Goal: Information Seeking & Learning: Learn about a topic

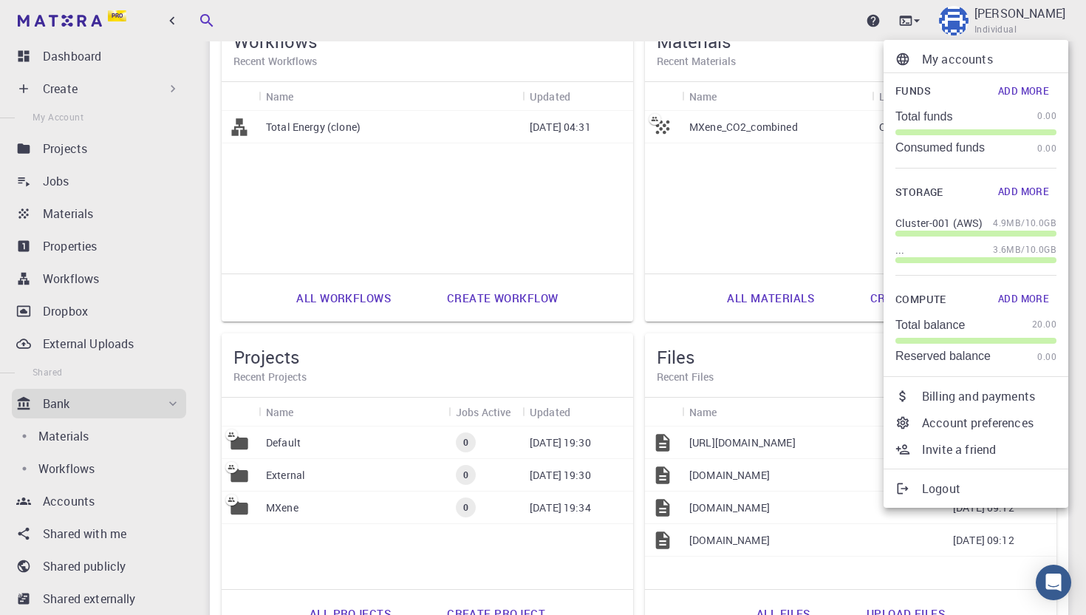
scroll to position [127, 0]
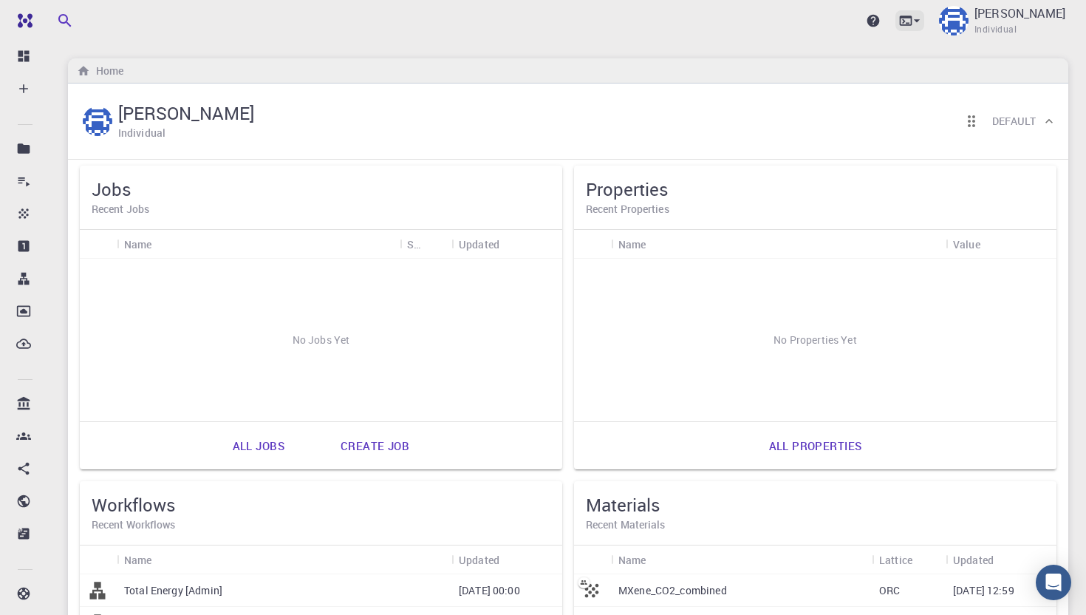
click at [924, 22] on icon at bounding box center [917, 20] width 15 height 15
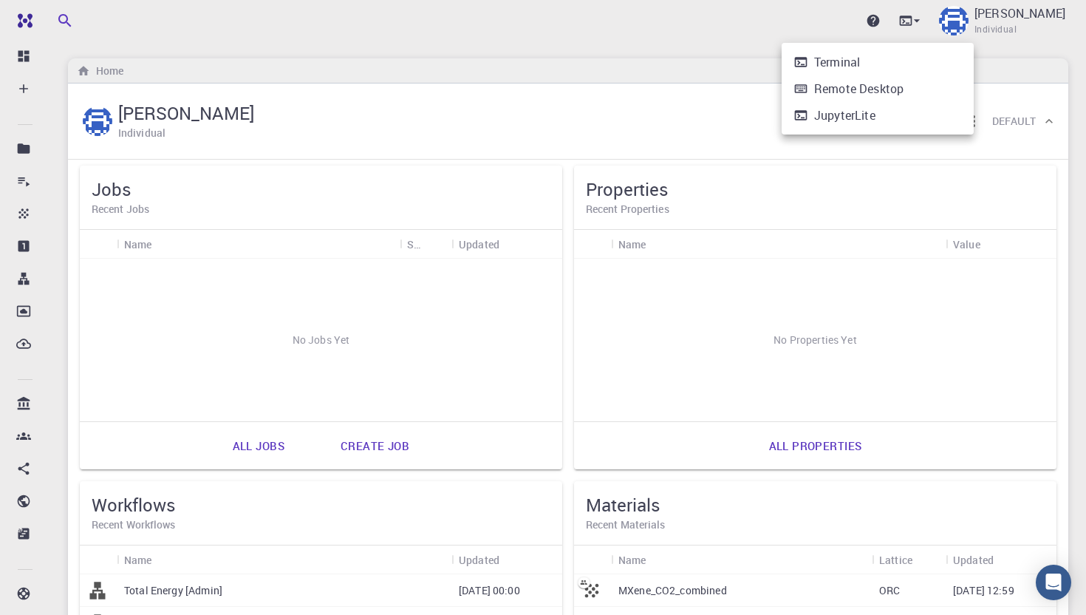
click at [811, 61] on li "Terminal" at bounding box center [878, 62] width 192 height 27
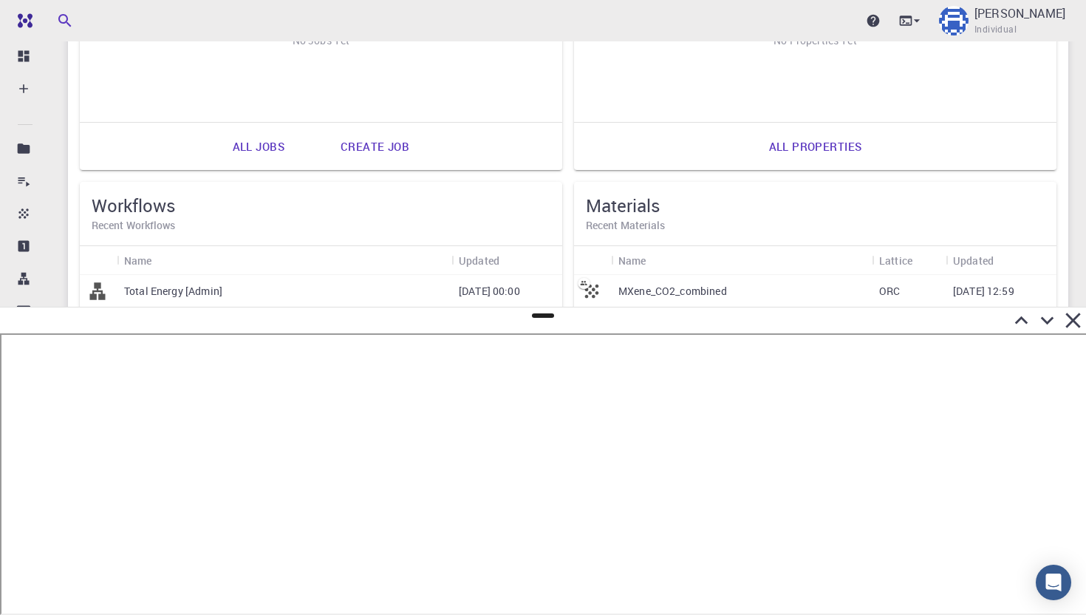
scroll to position [205, 0]
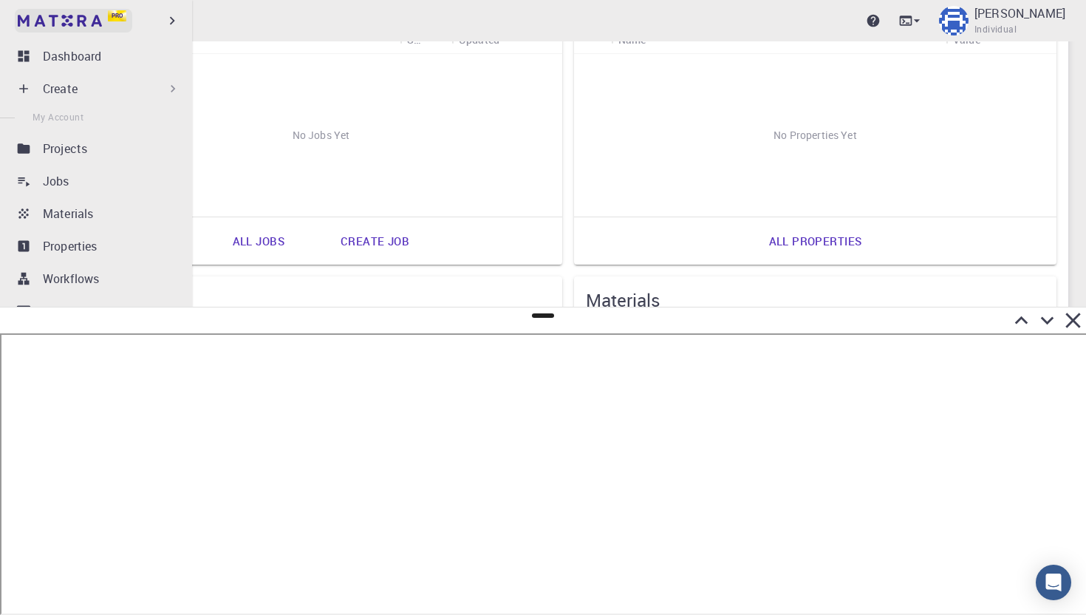
click at [30, 11] on link "Pro" at bounding box center [74, 21] width 118 height 24
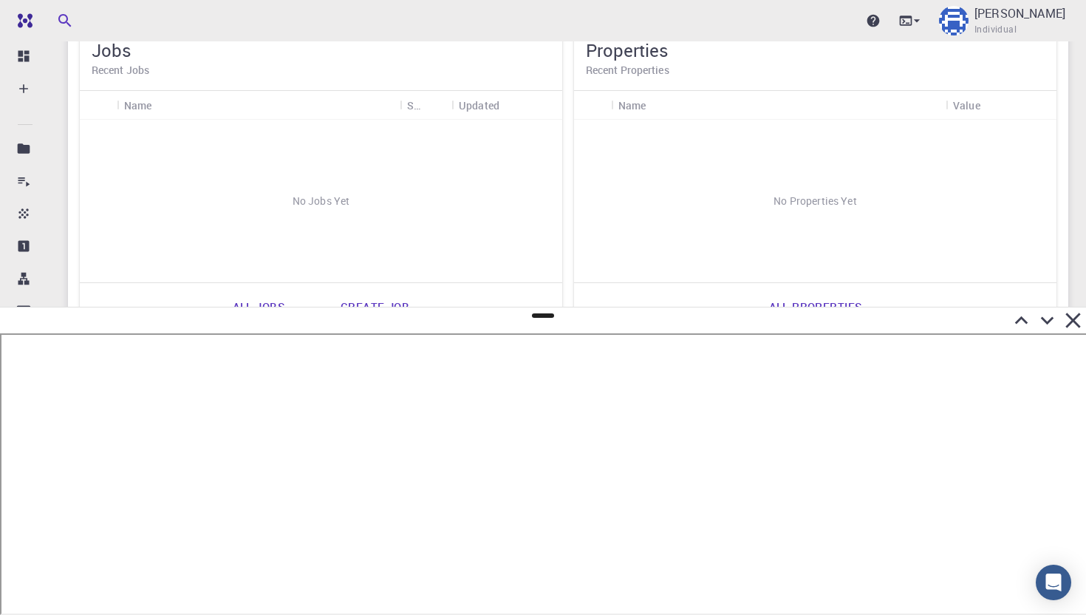
scroll to position [615, 0]
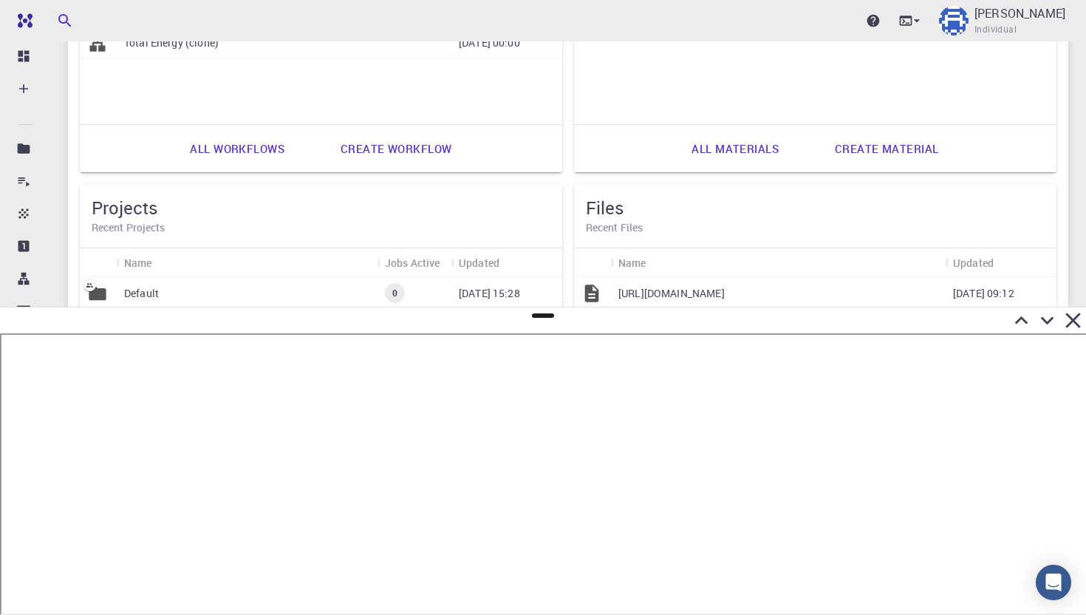
click at [9, 9] on link "Pro" at bounding box center [68, 21] width 118 height 24
click at [1075, 316] on icon at bounding box center [1073, 320] width 26 height 26
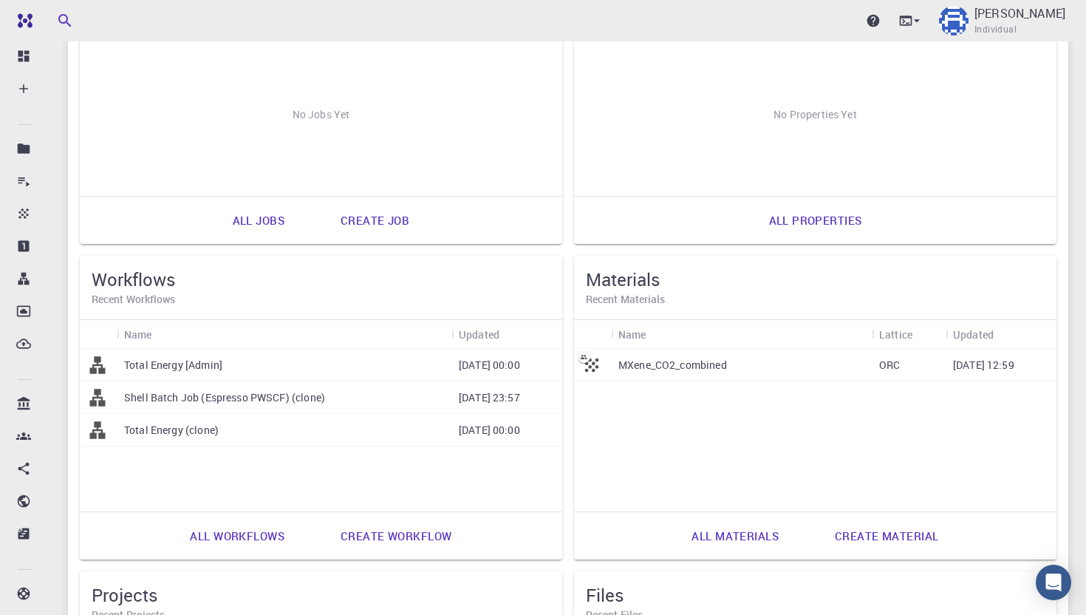
scroll to position [0, 0]
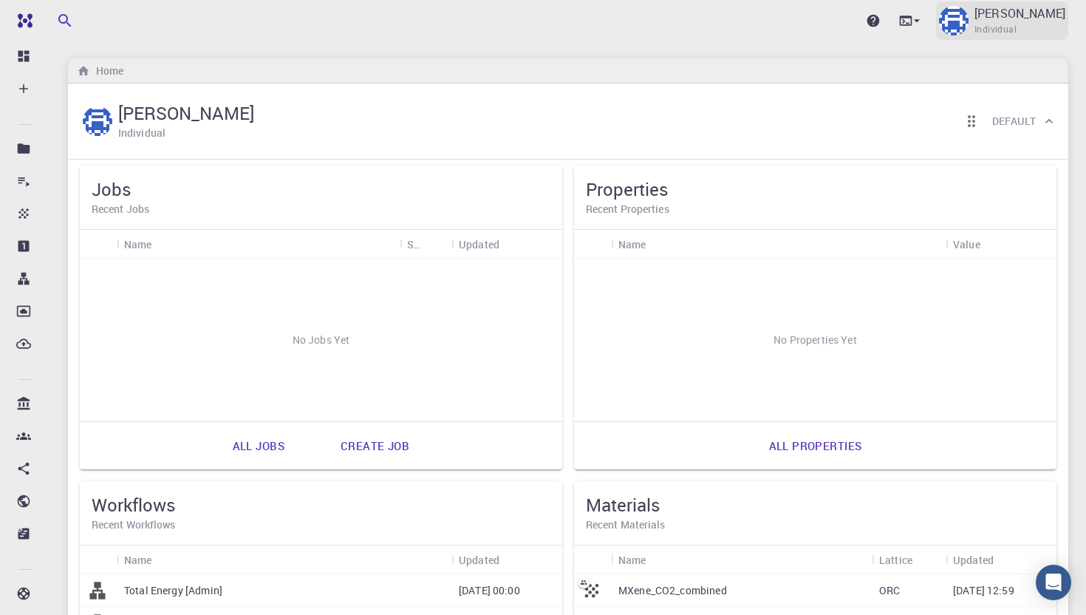
click at [1028, 18] on p "[PERSON_NAME]" at bounding box center [1020, 13] width 91 height 18
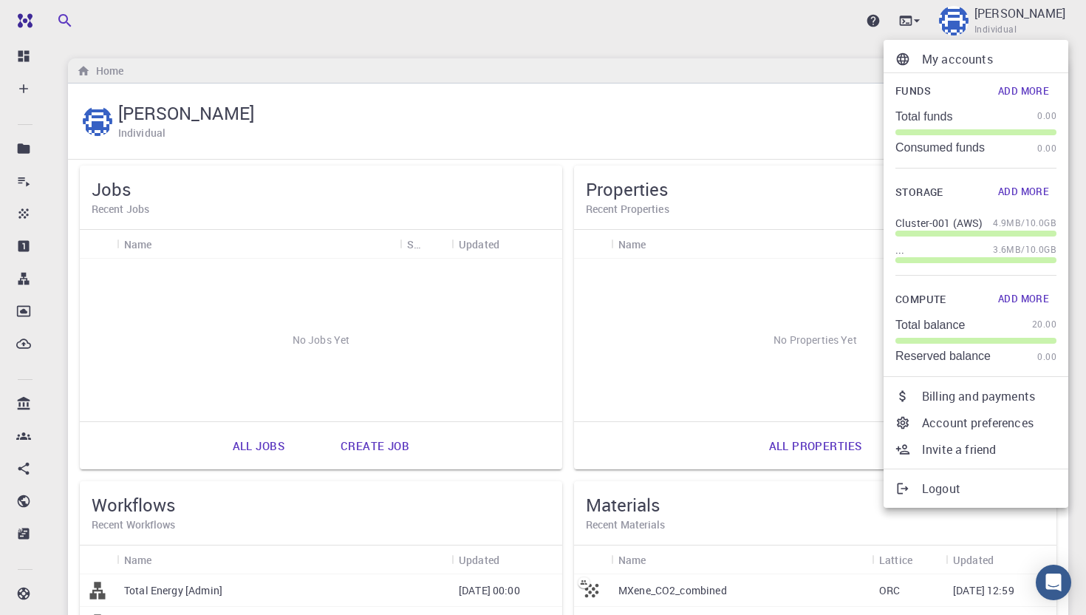
click at [401, 120] on div at bounding box center [543, 307] width 1086 height 615
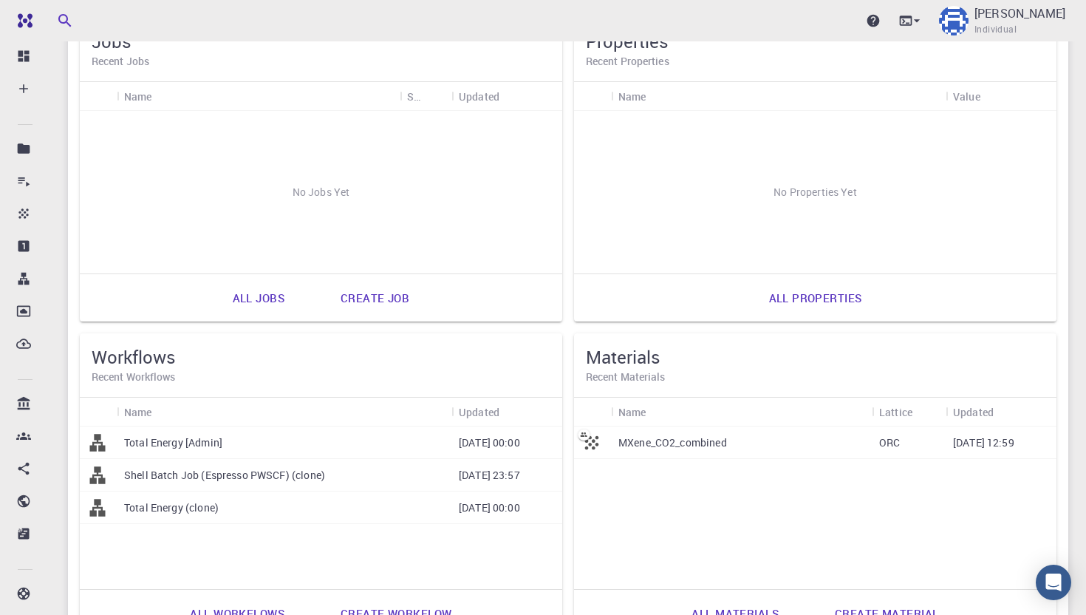
scroll to position [242, 0]
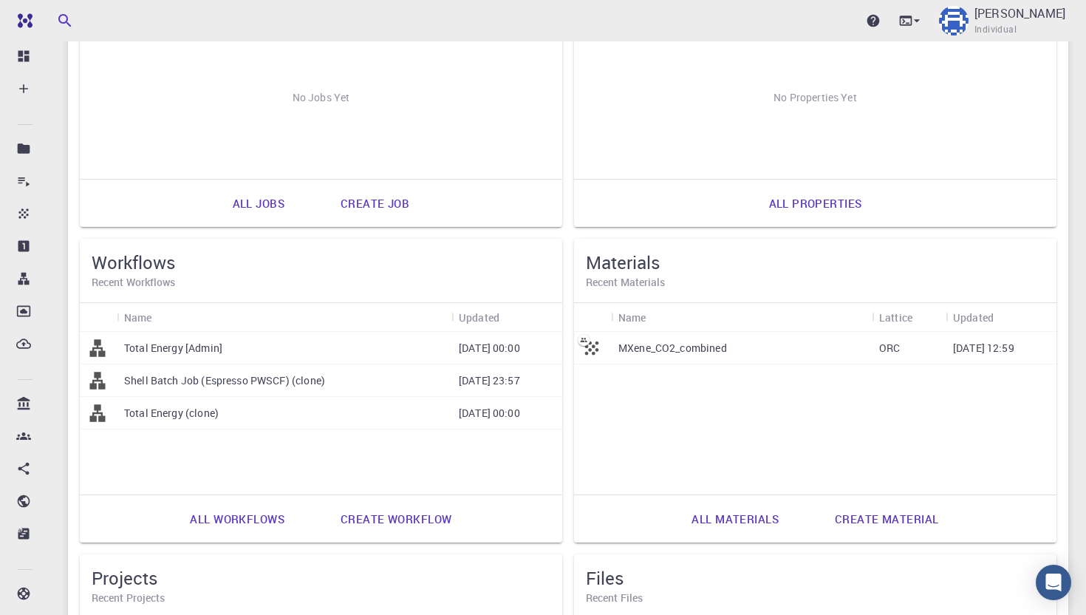
click at [279, 385] on p "Shell Batch Job (Espresso PWSCF) (clone)" at bounding box center [224, 380] width 201 height 15
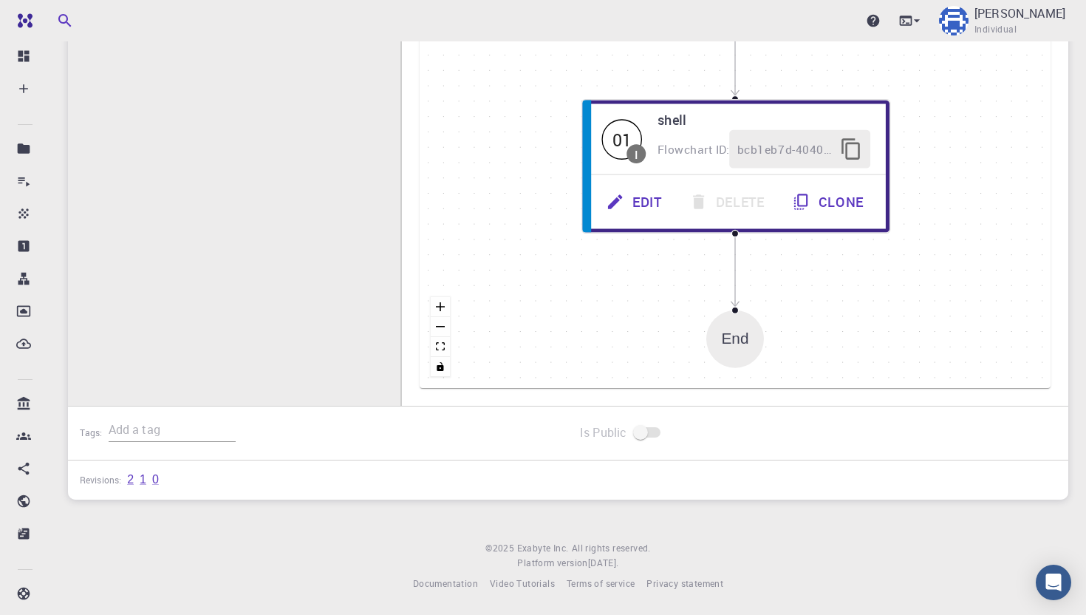
scroll to position [293, 0]
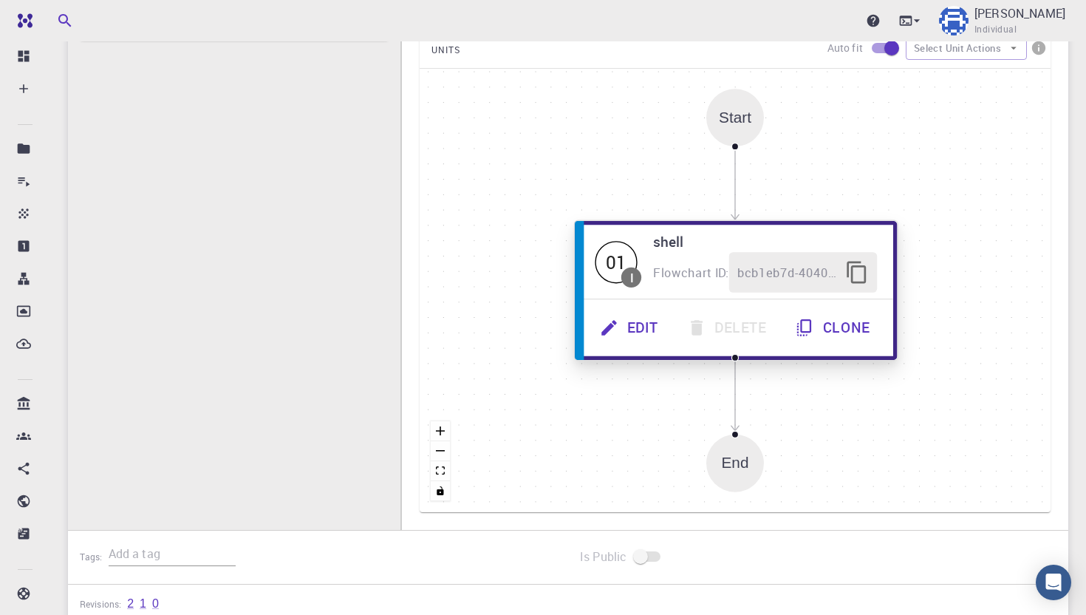
click at [638, 331] on button "Edit" at bounding box center [631, 327] width 87 height 41
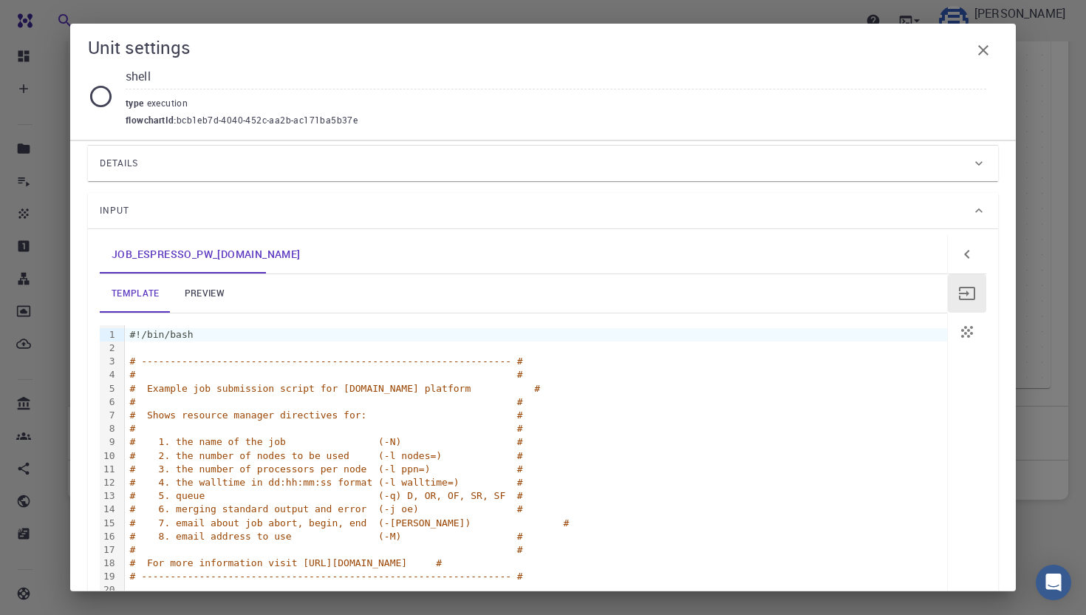
scroll to position [34, 0]
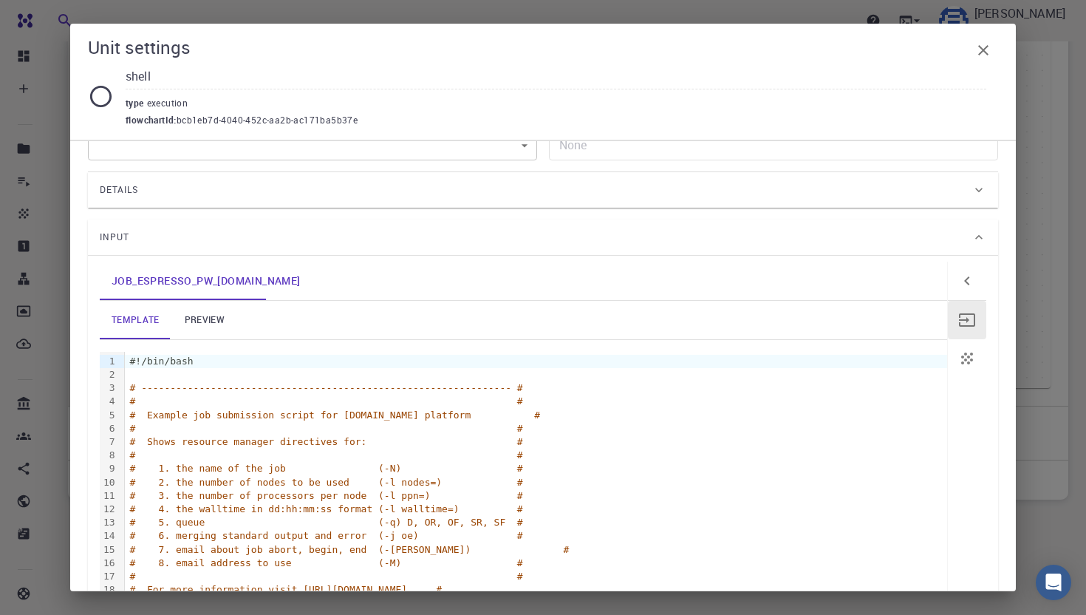
click at [193, 317] on link "preview" at bounding box center [204, 320] width 67 height 38
click at [136, 314] on link "template" at bounding box center [136, 320] width 72 height 38
click at [192, 319] on link "preview" at bounding box center [204, 320] width 67 height 38
click at [140, 321] on link "template" at bounding box center [136, 320] width 72 height 38
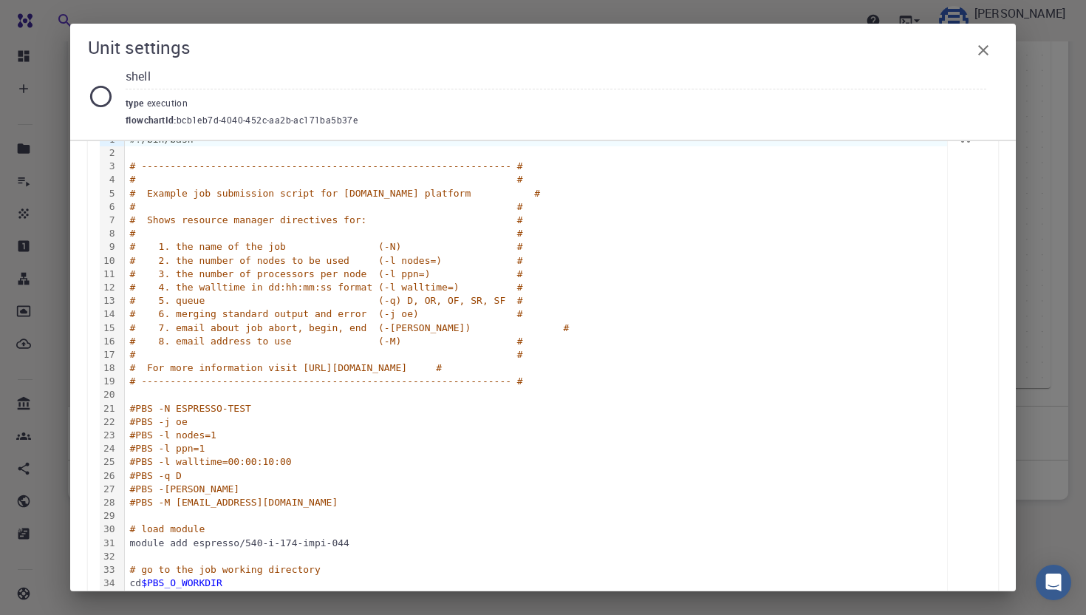
scroll to position [0, 0]
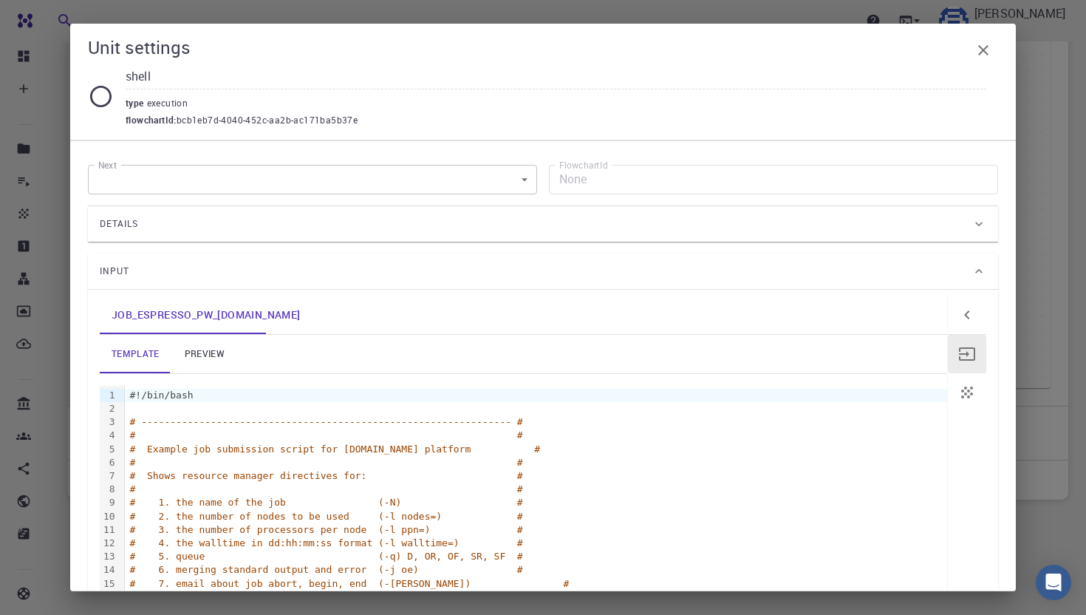
click at [976, 378] on button "button" at bounding box center [967, 392] width 38 height 38
click at [973, 356] on icon "button" at bounding box center [967, 354] width 18 height 18
click at [990, 47] on icon "button" at bounding box center [984, 50] width 18 height 18
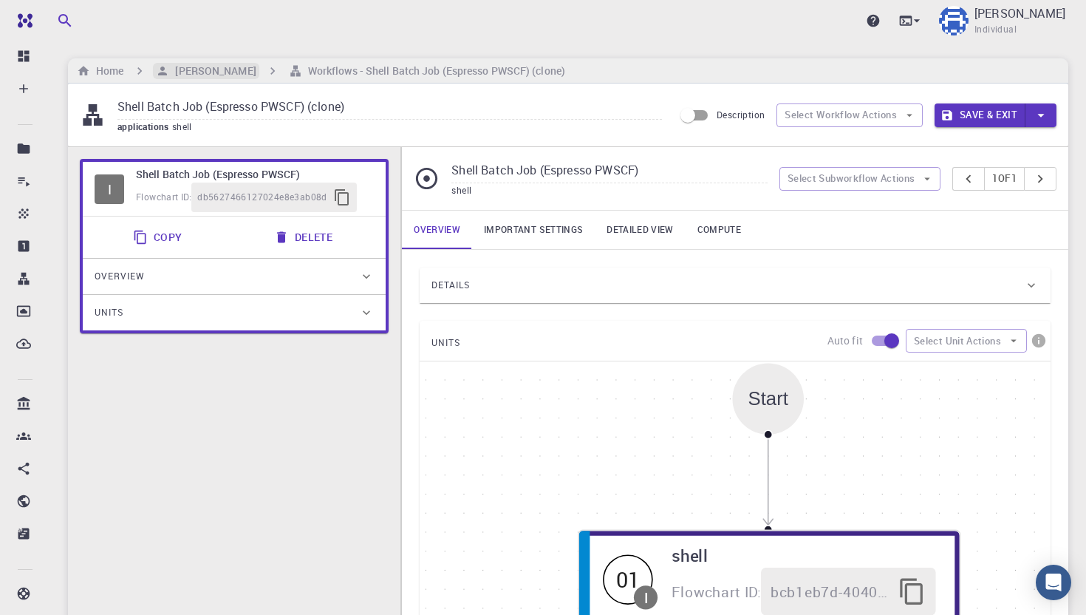
click at [197, 73] on h6 "[PERSON_NAME]" at bounding box center [212, 71] width 86 height 16
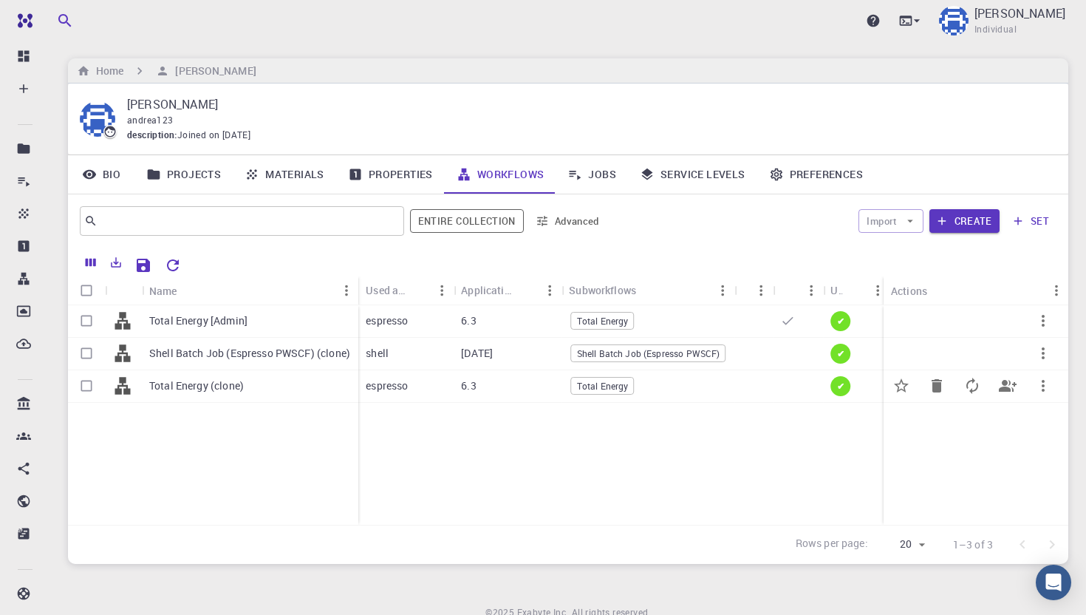
click at [214, 386] on p "Total Energy (clone)" at bounding box center [196, 385] width 95 height 15
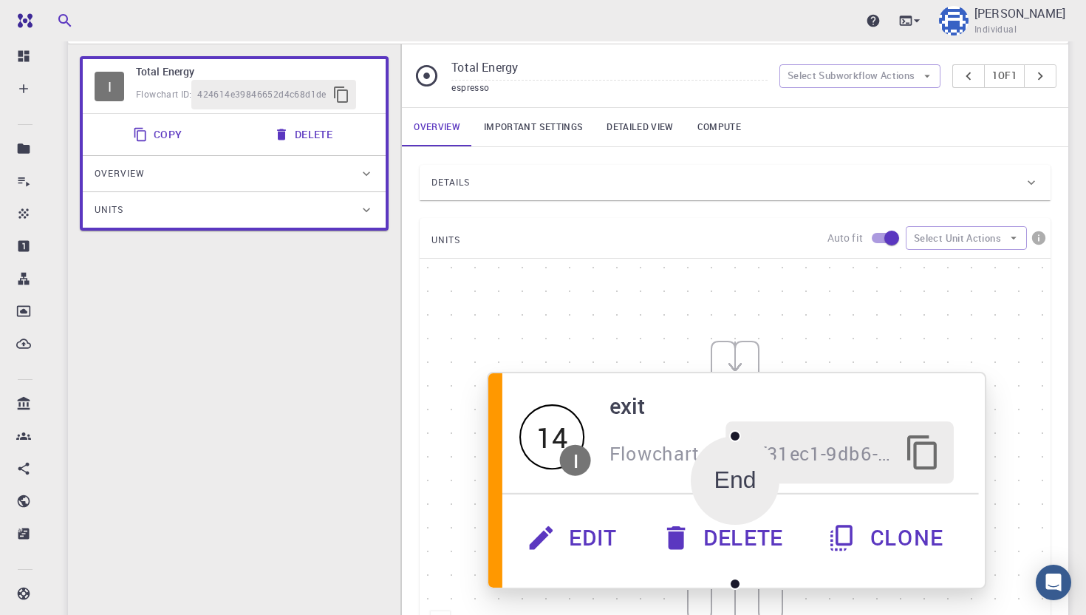
scroll to position [126, 0]
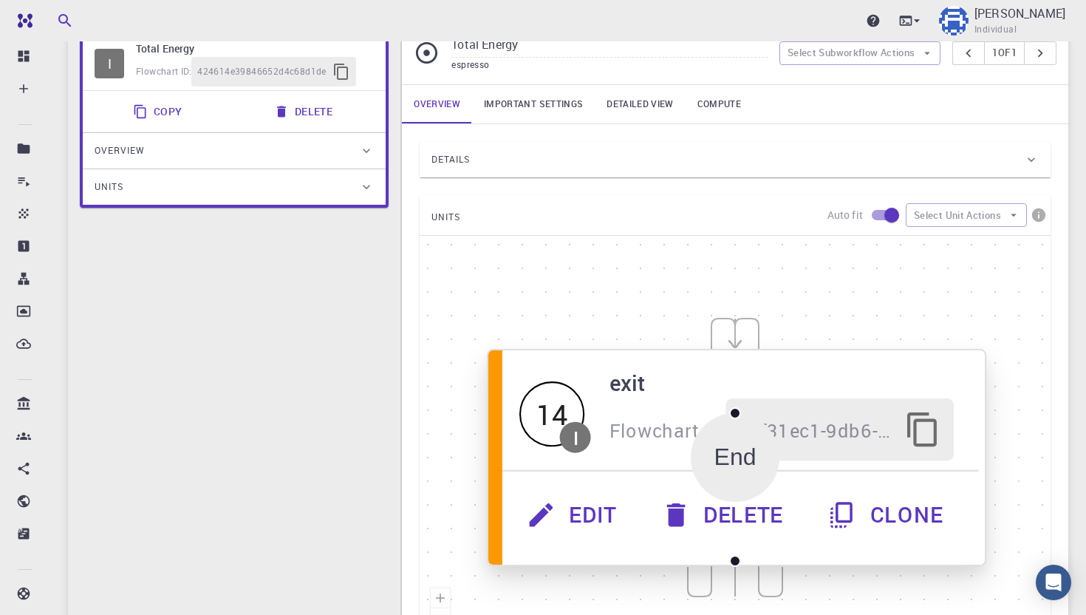
click at [602, 515] on button "Edit" at bounding box center [575, 515] width 134 height 62
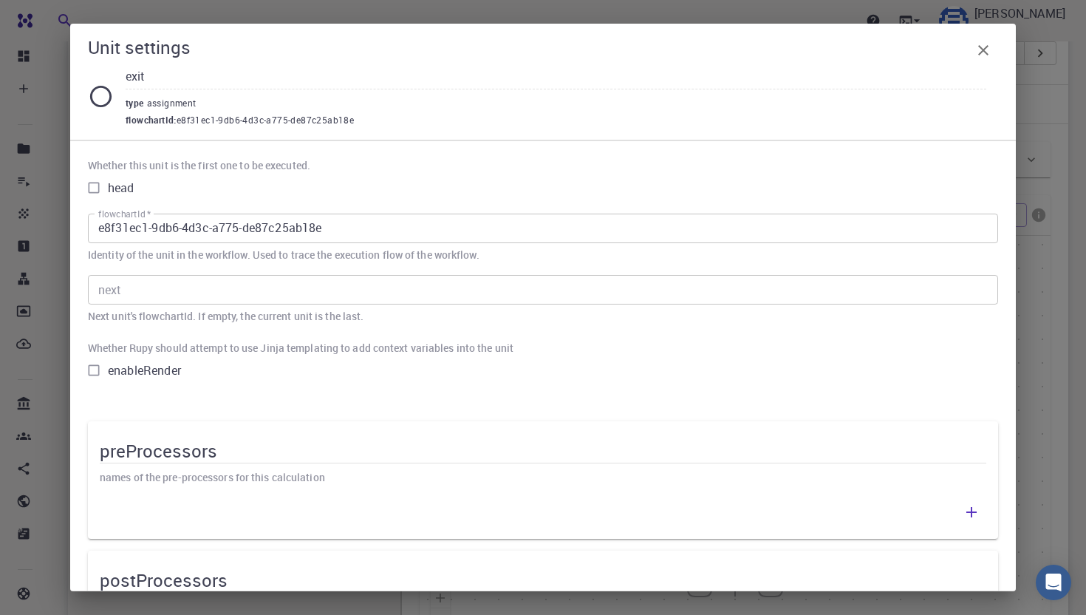
scroll to position [111, 0]
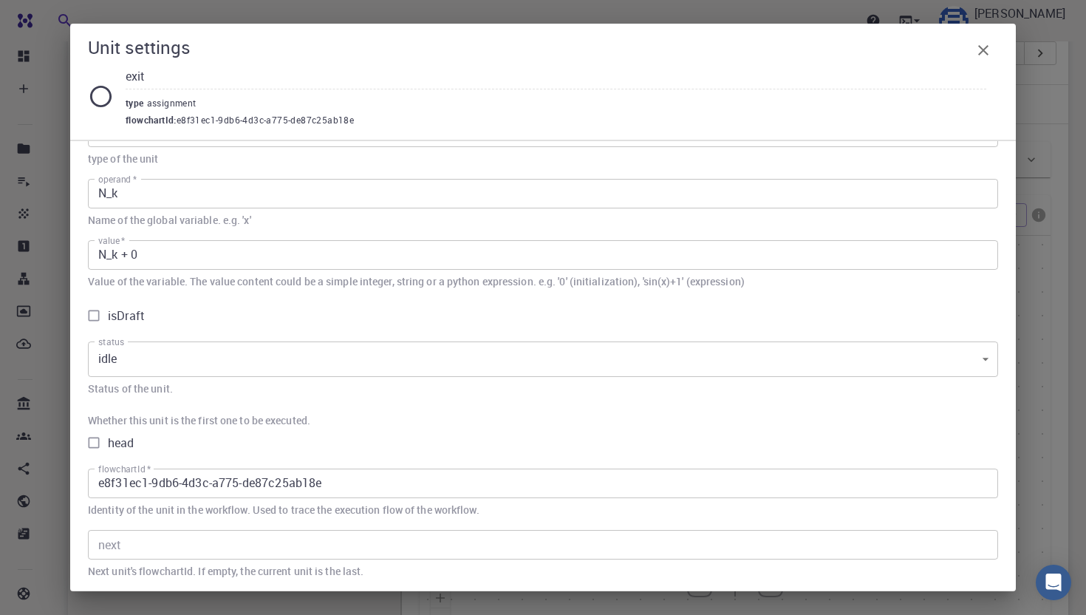
click at [977, 62] on button "button" at bounding box center [984, 50] width 30 height 30
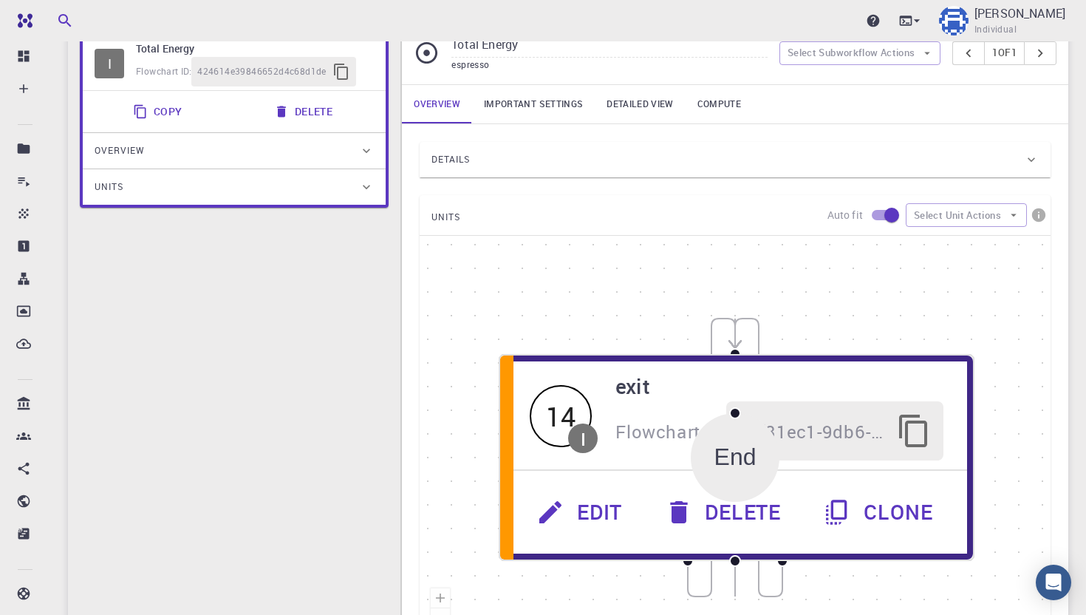
scroll to position [0, 0]
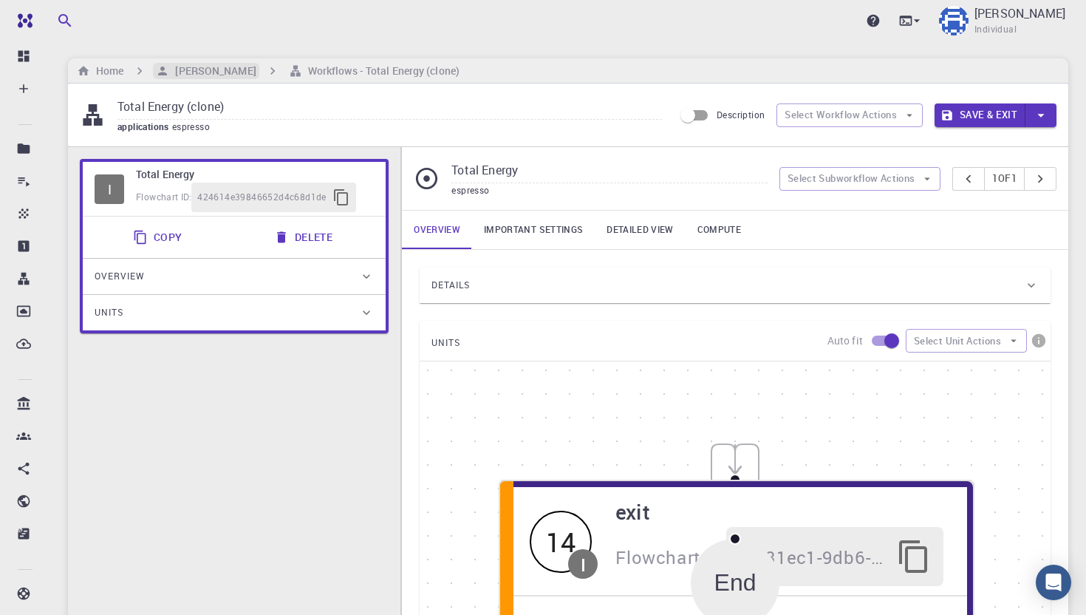
click at [183, 77] on h6 "[PERSON_NAME]" at bounding box center [212, 71] width 86 height 16
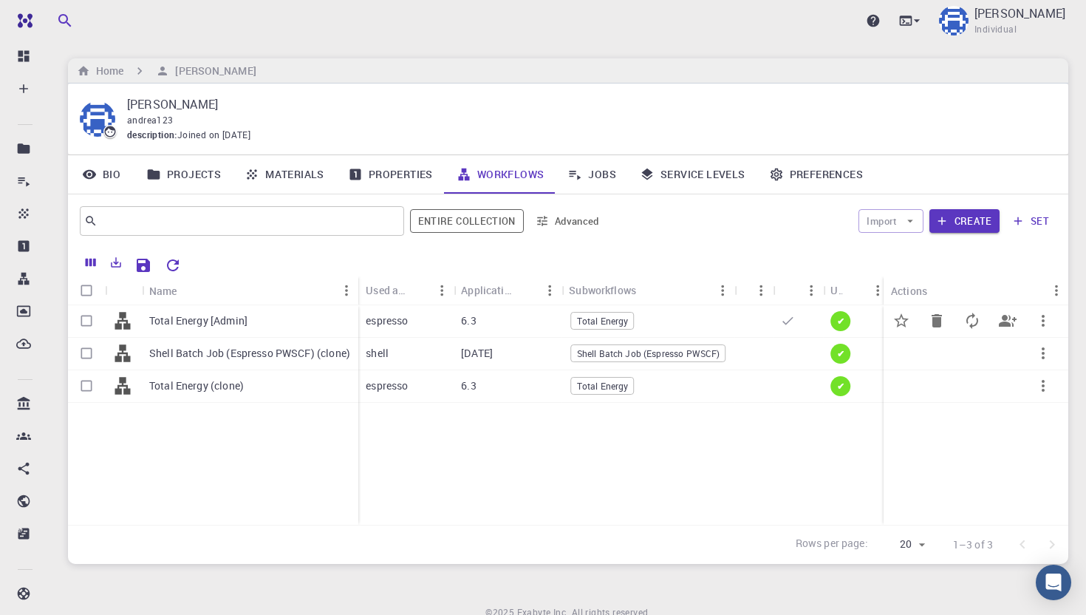
click at [200, 314] on p "Total Energy [Admin]" at bounding box center [198, 320] width 98 height 15
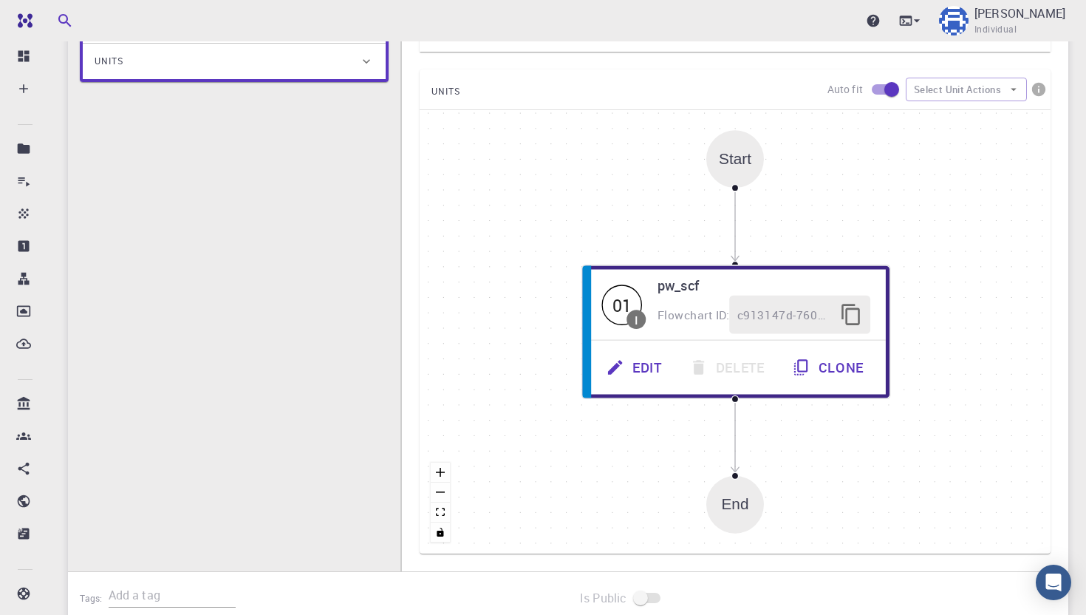
scroll to position [279, 0]
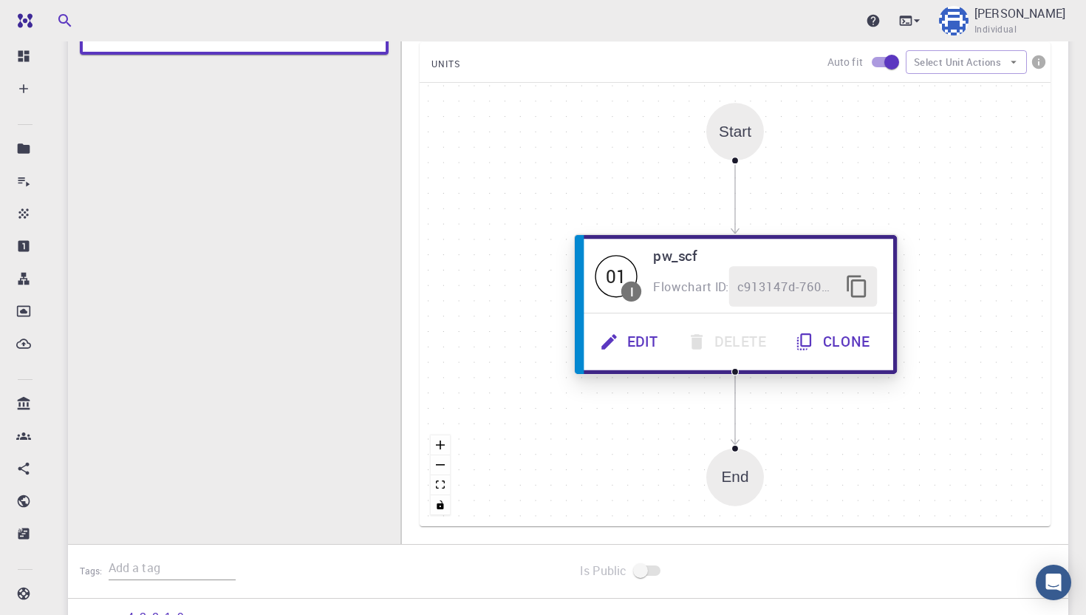
click at [639, 353] on button "Edit" at bounding box center [631, 341] width 87 height 41
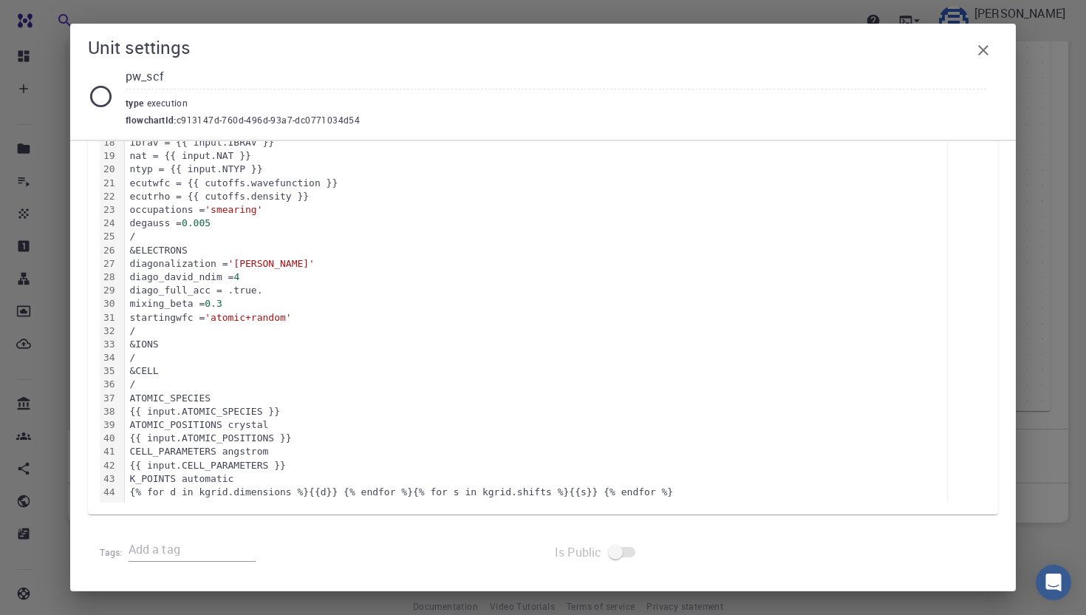
scroll to position [0, 0]
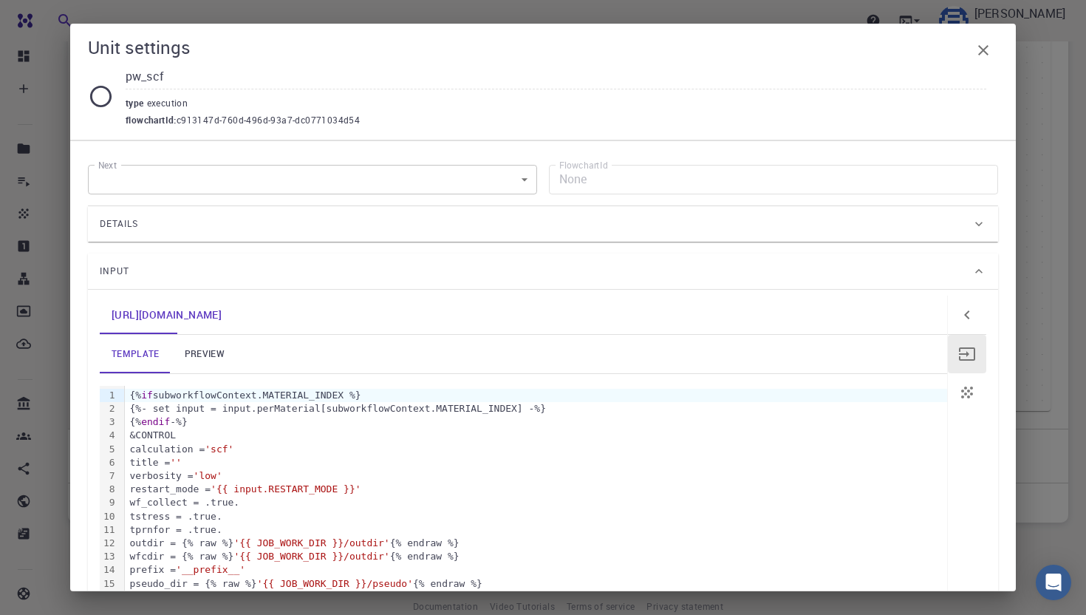
click at [992, 50] on icon "button" at bounding box center [984, 50] width 18 height 18
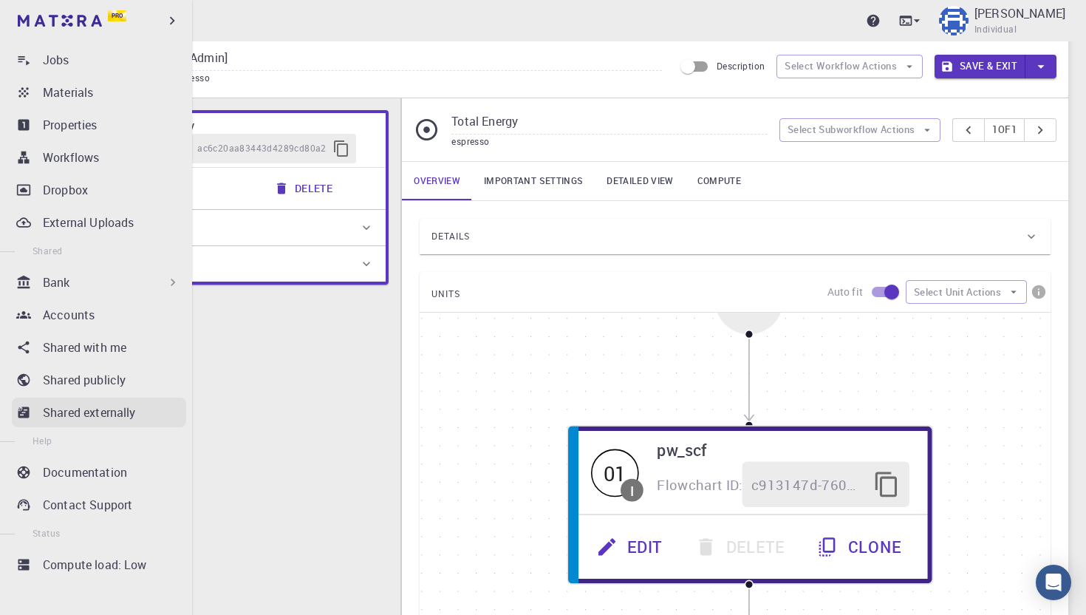
scroll to position [91, 0]
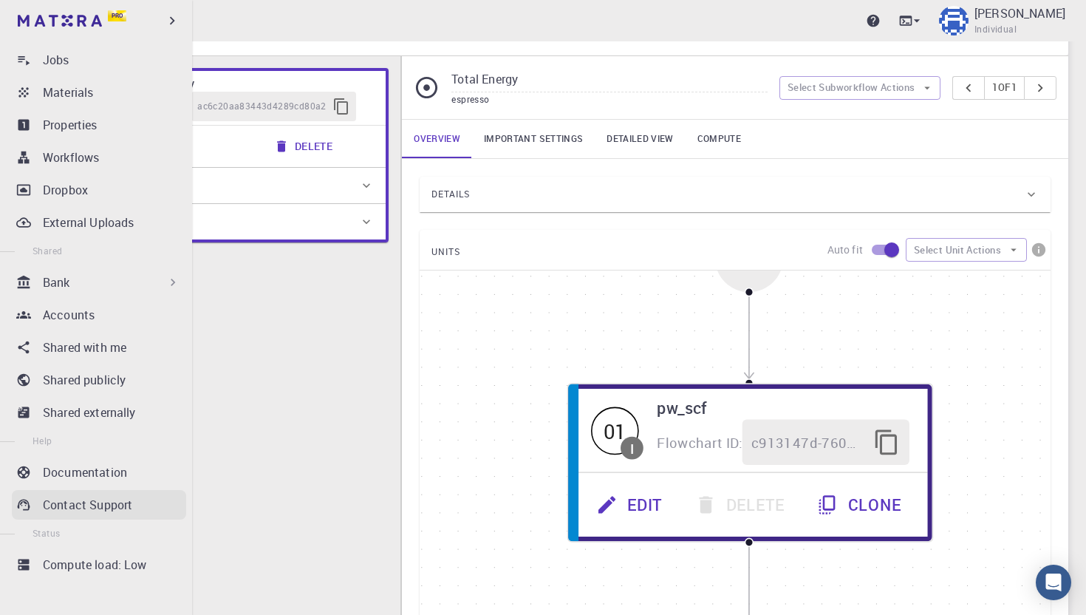
click at [103, 505] on p "Contact Support" at bounding box center [87, 505] width 89 height 18
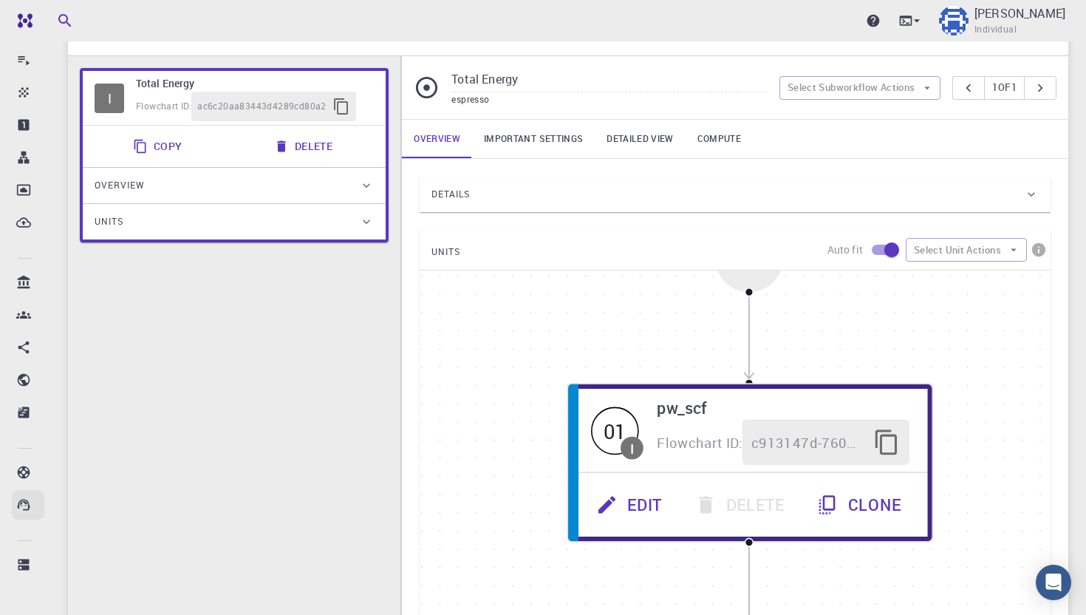
scroll to position [0, 0]
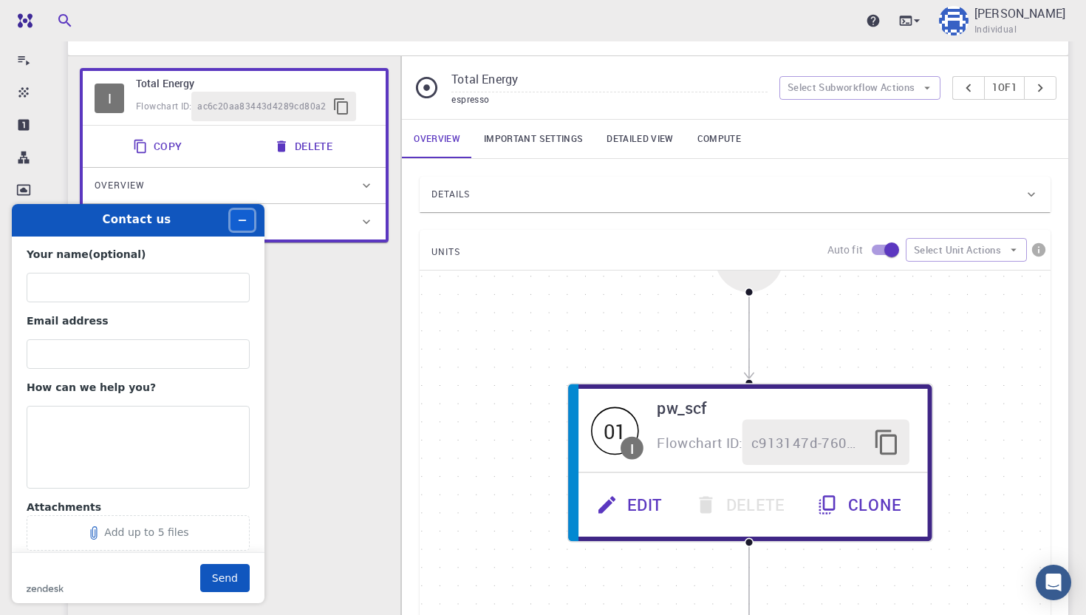
click at [246, 224] on icon "Minimise widget" at bounding box center [242, 220] width 10 height 10
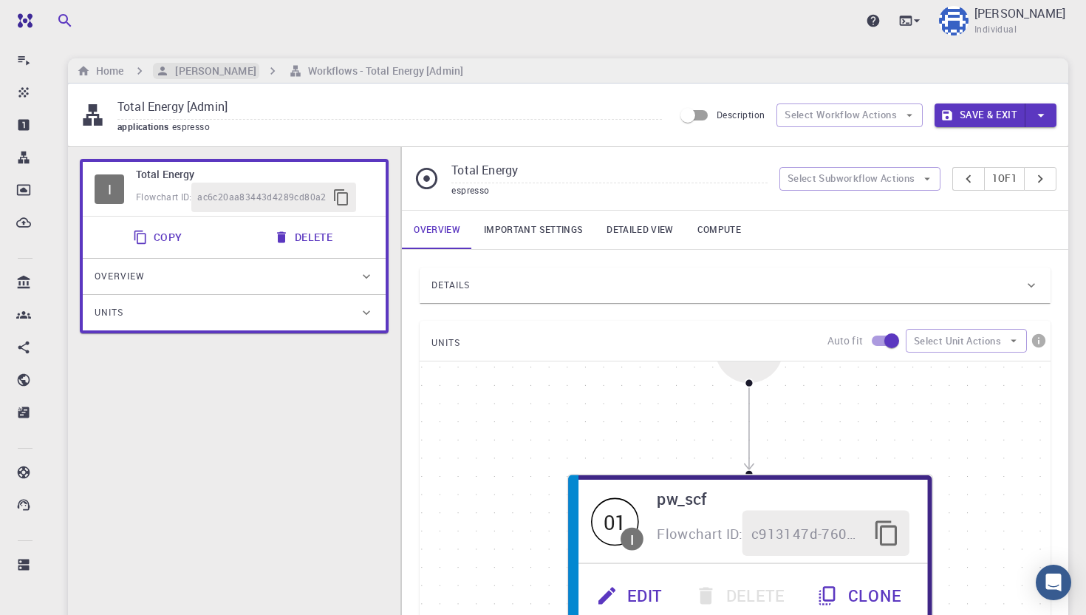
click at [190, 72] on h6 "[PERSON_NAME]" at bounding box center [212, 71] width 86 height 16
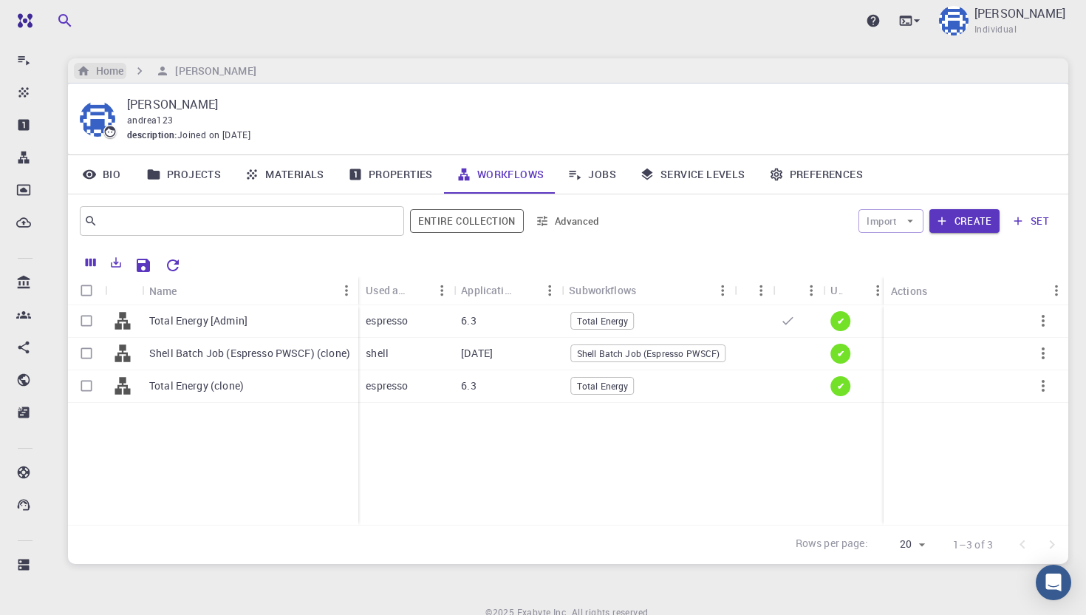
click at [100, 67] on h6 "Home" at bounding box center [106, 71] width 33 height 16
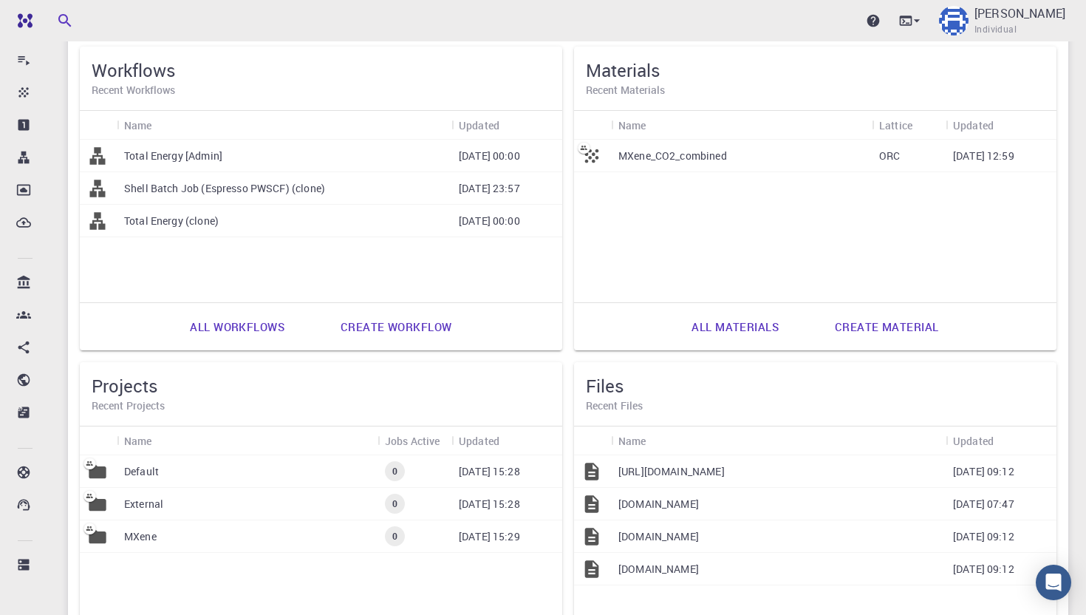
scroll to position [455, 0]
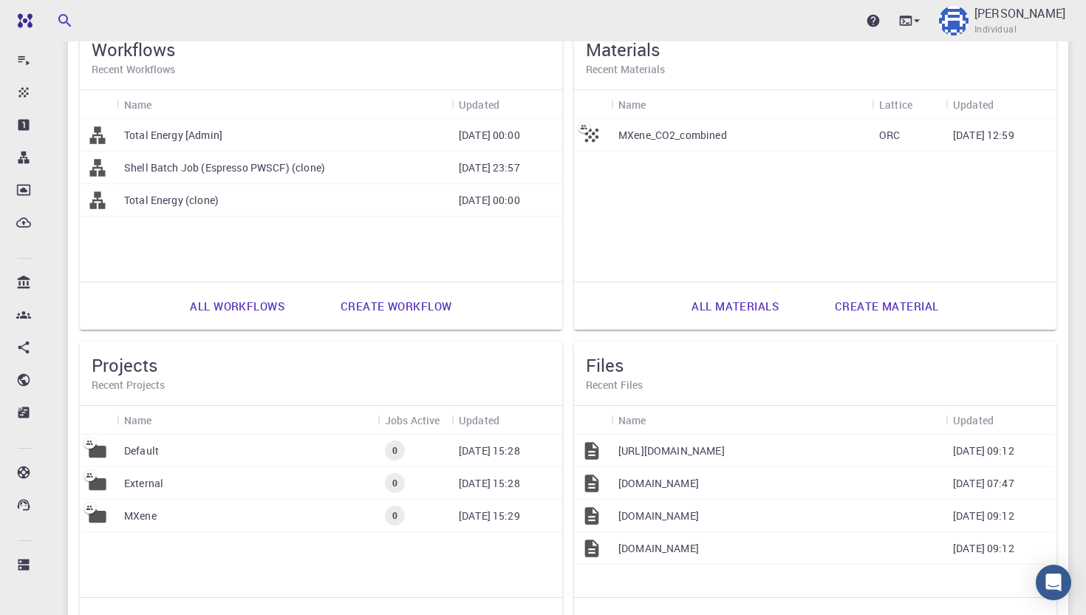
click at [679, 452] on p "Ti3C2O2_CO2.in" at bounding box center [672, 450] width 106 height 15
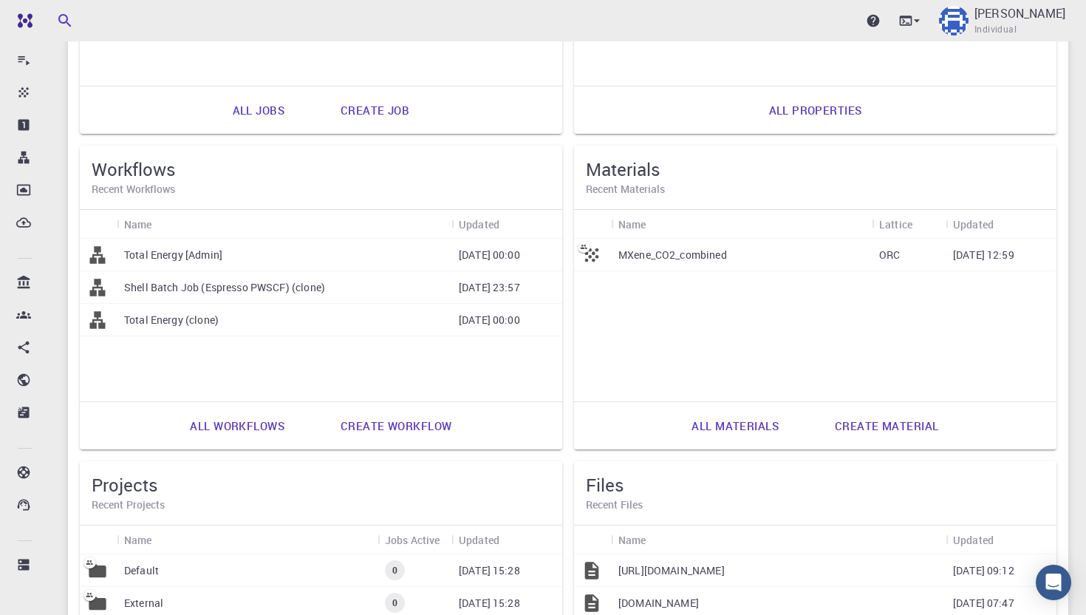
scroll to position [335, 0]
click at [653, 259] on p "MXene_CO2_combined" at bounding box center [673, 255] width 109 height 15
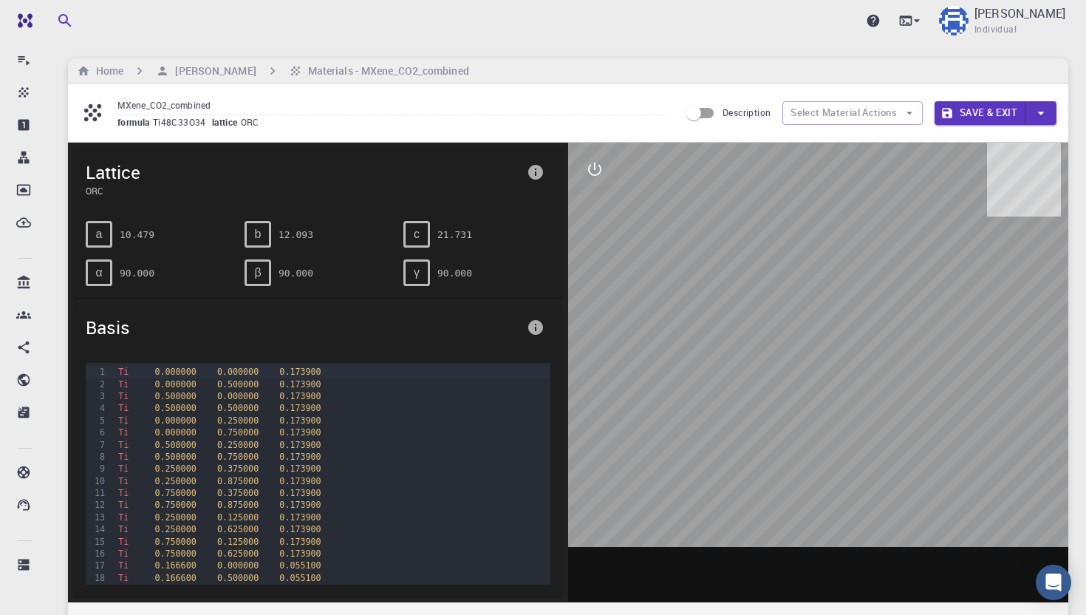
click at [777, 458] on div at bounding box center [818, 373] width 500 height 460
click at [779, 381] on div at bounding box center [818, 373] width 500 height 460
click at [825, 354] on div at bounding box center [818, 373] width 500 height 460
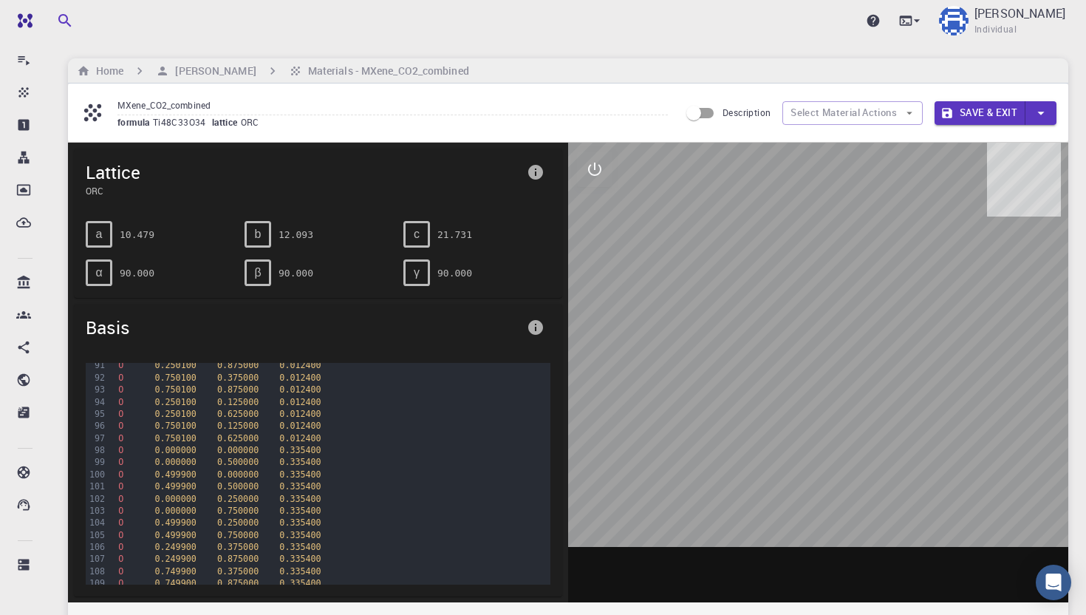
click at [825, 354] on div at bounding box center [818, 373] width 500 height 460
drag, startPoint x: 763, startPoint y: 428, endPoint x: 797, endPoint y: 432, distance: 33.5
click at [797, 432] on div at bounding box center [818, 373] width 500 height 460
click at [590, 172] on icon "interactive" at bounding box center [595, 169] width 18 height 18
click at [593, 210] on icon "view" at bounding box center [595, 205] width 16 height 11
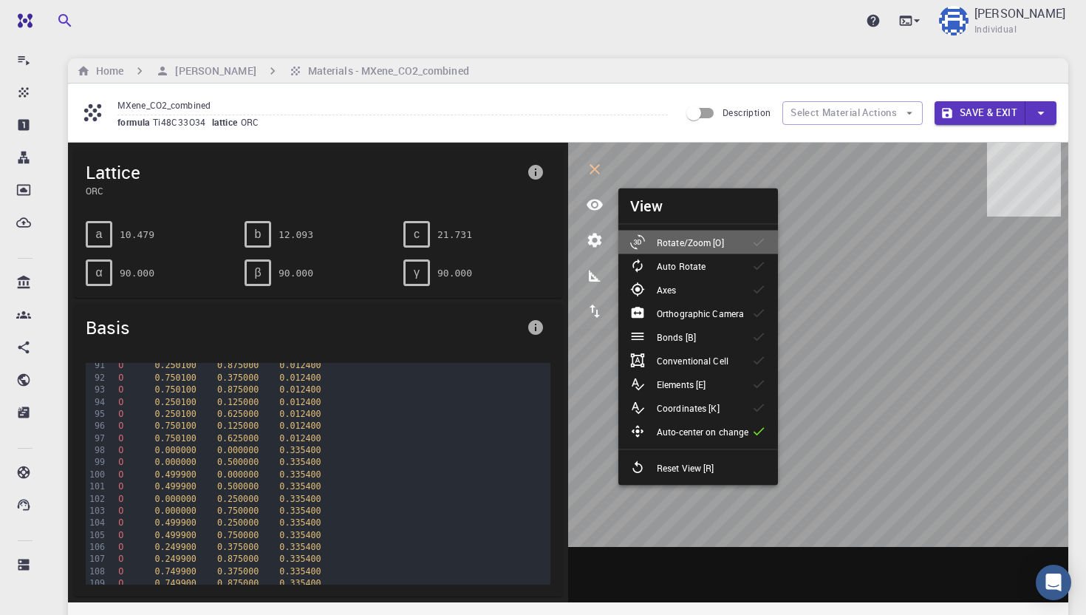
click at [705, 236] on p "Rotate/Zoom [O]" at bounding box center [690, 242] width 67 height 13
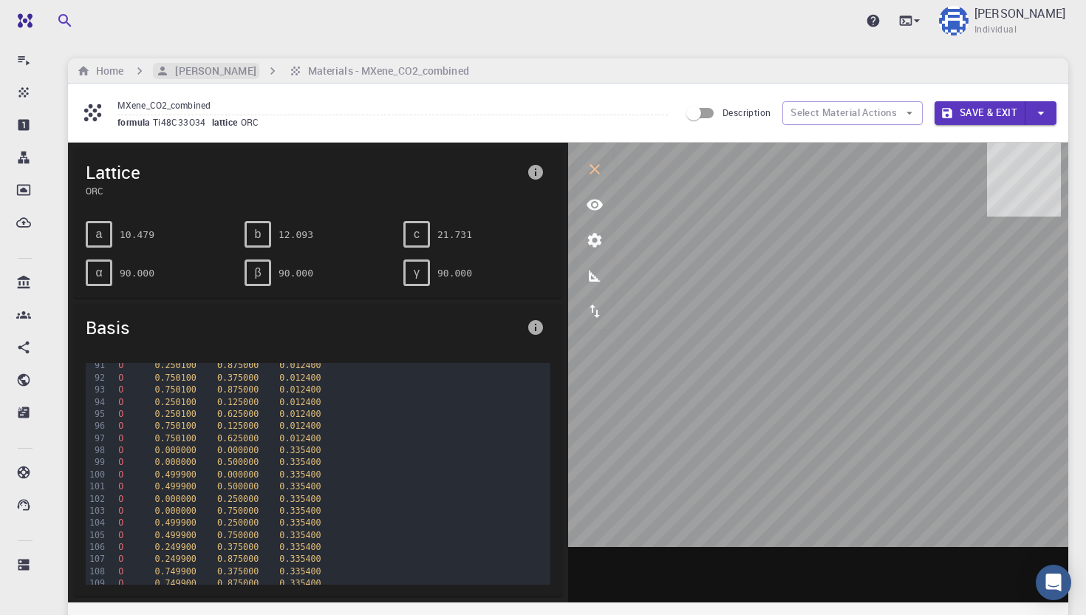
click at [198, 69] on h6 "[PERSON_NAME]" at bounding box center [212, 71] width 86 height 16
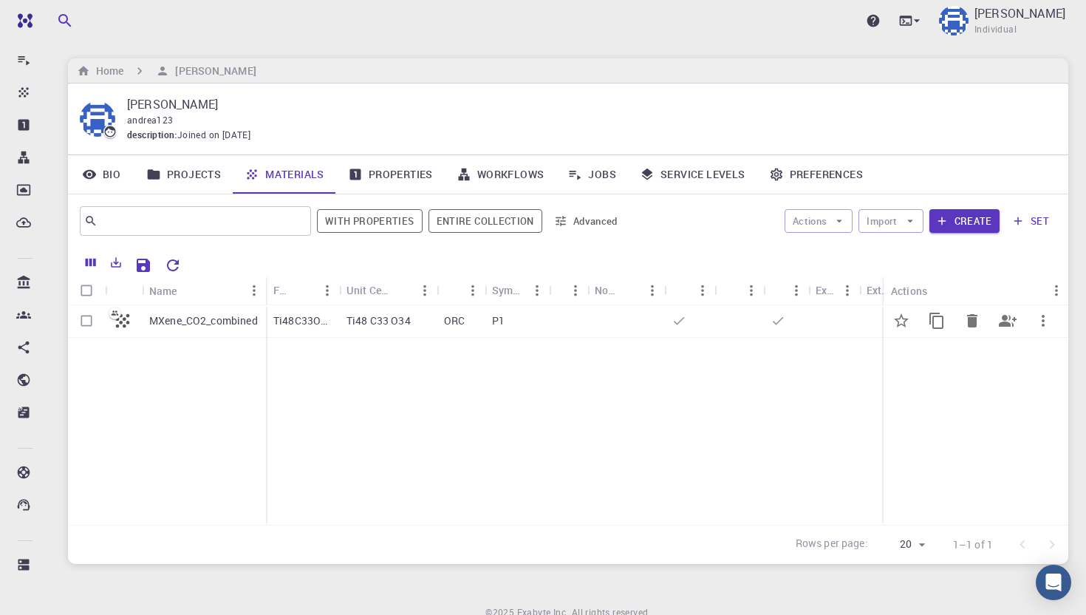
click at [777, 321] on icon at bounding box center [778, 320] width 15 height 15
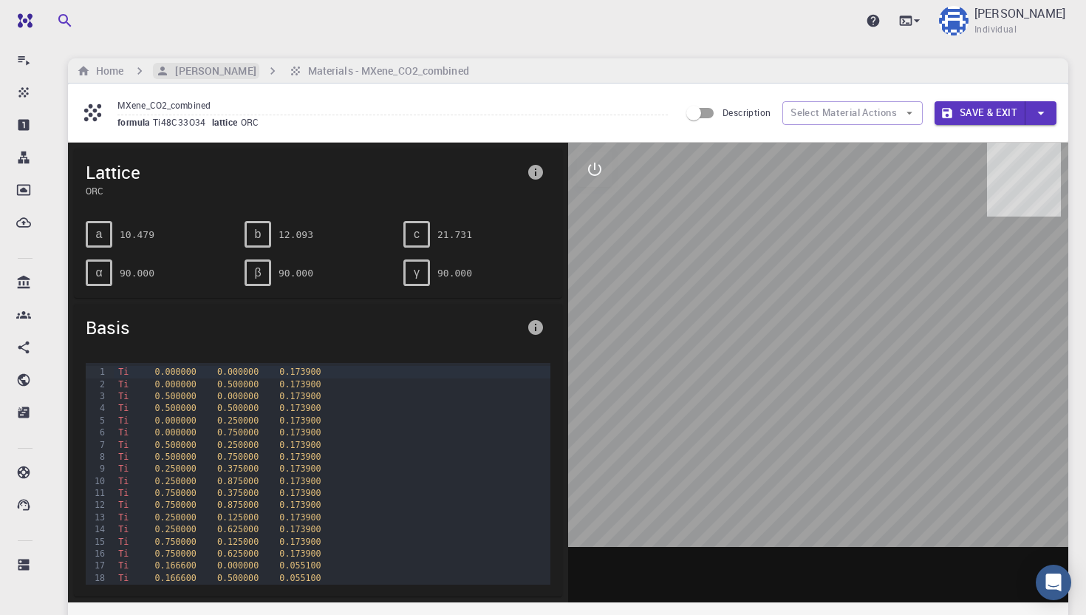
click at [196, 72] on h6 "[PERSON_NAME]" at bounding box center [212, 71] width 86 height 16
